Goal: Task Accomplishment & Management: Use online tool/utility

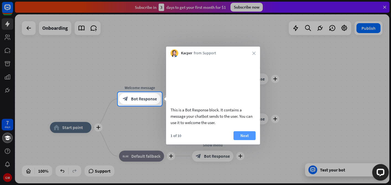
click at [249, 140] on button "Next" at bounding box center [245, 136] width 22 height 9
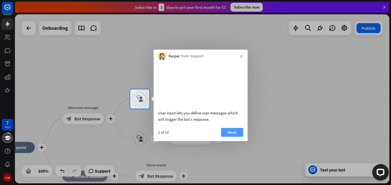
click at [229, 137] on button "Next" at bounding box center [232, 132] width 22 height 9
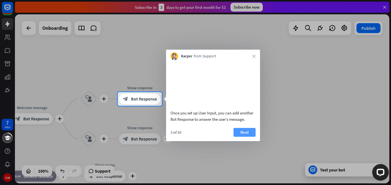
click at [241, 137] on button "Next" at bounding box center [245, 132] width 22 height 9
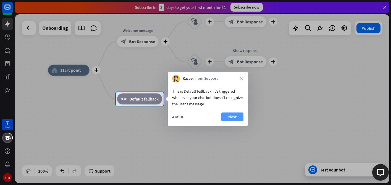
click at [237, 117] on button "Next" at bounding box center [232, 117] width 22 height 9
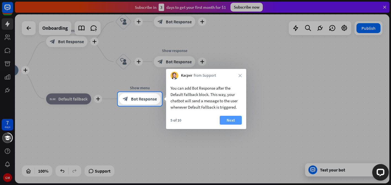
click at [227, 121] on button "Next" at bounding box center [231, 120] width 22 height 9
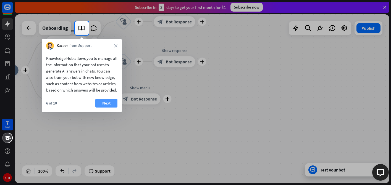
click at [112, 108] on button "Next" at bounding box center [106, 103] width 22 height 9
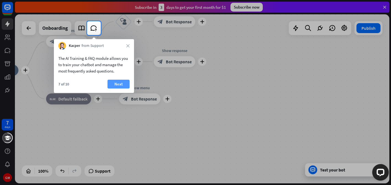
click at [119, 86] on button "Next" at bounding box center [119, 84] width 22 height 9
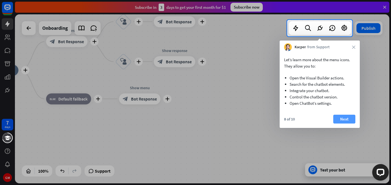
click at [341, 122] on button "Next" at bounding box center [344, 119] width 22 height 9
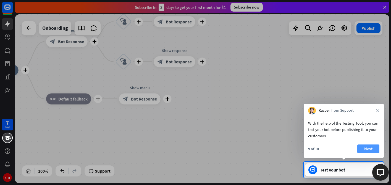
click at [360, 147] on button "Next" at bounding box center [368, 149] width 22 height 9
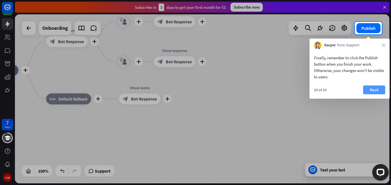
click at [384, 90] on button "Next" at bounding box center [374, 90] width 22 height 9
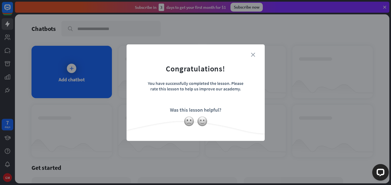
click at [254, 55] on icon "close" at bounding box center [253, 55] width 4 height 4
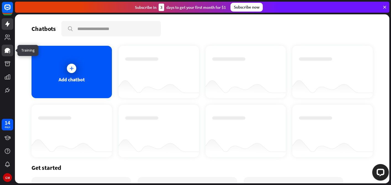
click at [8, 47] on icon at bounding box center [7, 50] width 7 height 7
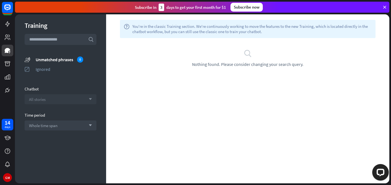
click at [57, 102] on div "All stories arrow_down" at bounding box center [61, 100] width 72 height 10
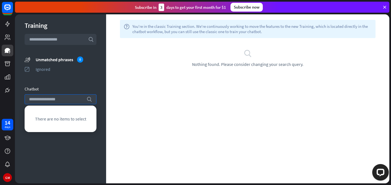
click at [69, 88] on div "Chatbot" at bounding box center [61, 89] width 72 height 5
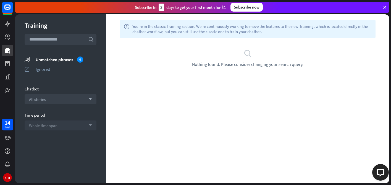
click at [55, 125] on span "Whole time span" at bounding box center [43, 125] width 28 height 5
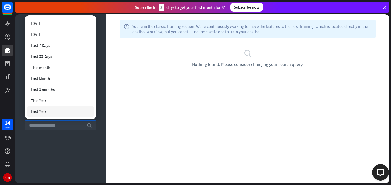
click at [50, 147] on div "Training search unmatched_phrases Unmatched phrases 0 ignored Ignored Chatbot A…" at bounding box center [60, 98] width 91 height 169
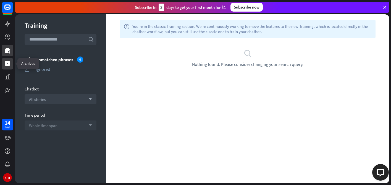
click at [4, 66] on icon at bounding box center [7, 64] width 7 height 7
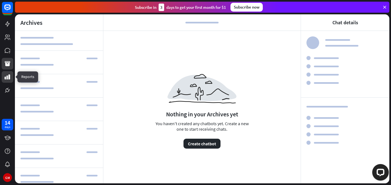
click at [5, 76] on icon at bounding box center [7, 77] width 7 height 7
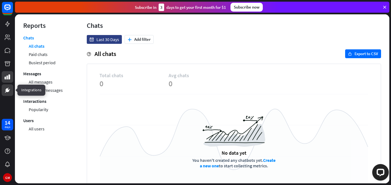
click at [8, 89] on icon at bounding box center [7, 90] width 7 height 7
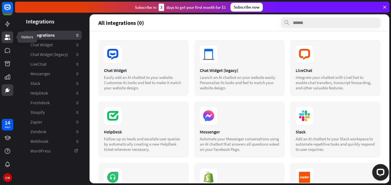
click at [7, 41] on link at bounding box center [8, 38] width 12 height 12
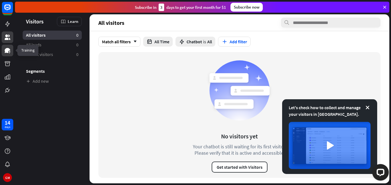
click at [6, 47] on link at bounding box center [8, 51] width 12 height 12
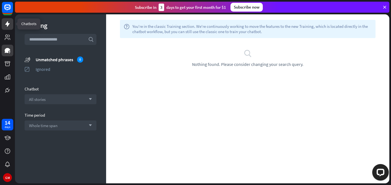
click at [4, 20] on link at bounding box center [8, 24] width 12 height 12
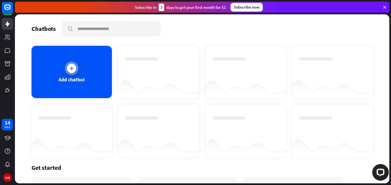
click at [80, 74] on div "Add chatbot" at bounding box center [72, 72] width 80 height 53
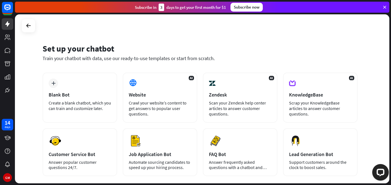
drag, startPoint x: 304, startPoint y: 58, endPoint x: 309, endPoint y: 53, distance: 7.2
click at [309, 53] on div "Set up your chatbot Train your chatbot with data, use our ready-to-use template…" at bounding box center [200, 52] width 315 height 18
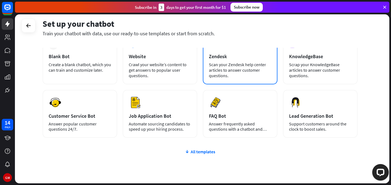
scroll to position [39, 0]
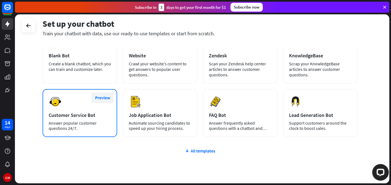
click at [104, 96] on button "Preview" at bounding box center [102, 98] width 22 height 10
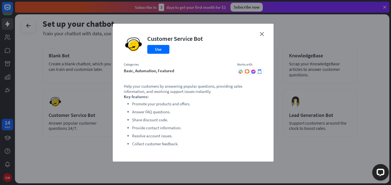
click at [89, 94] on div "close Customer Service Bot Use Categories basic, automation, featured Works wit…" at bounding box center [195, 92] width 391 height 185
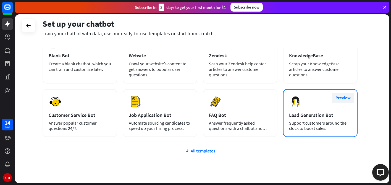
click at [349, 100] on button "Preview" at bounding box center [343, 98] width 22 height 10
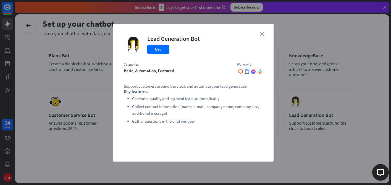
click at [263, 35] on icon "close" at bounding box center [262, 34] width 4 height 4
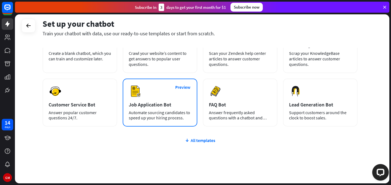
scroll to position [50, 0]
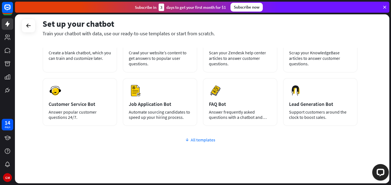
click at [201, 140] on div "All templates" at bounding box center [200, 140] width 315 height 6
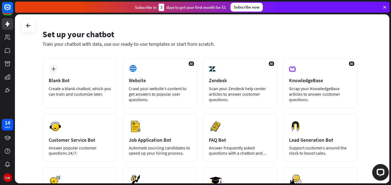
scroll to position [15, 0]
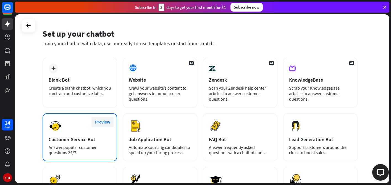
click at [104, 122] on button "Preview" at bounding box center [102, 122] width 22 height 10
click at [104, 122] on div "close Customer Service Bot Use Categories basic, automation, featured Works wit…" at bounding box center [195, 92] width 391 height 185
